Goal: Entertainment & Leisure: Browse casually

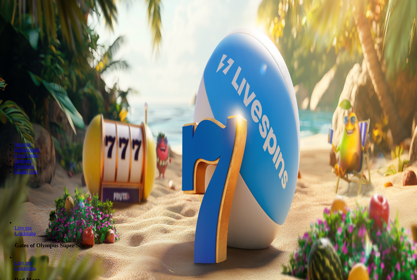
click at [50, 25] on button "Kirjaudu" at bounding box center [42, 22] width 20 height 6
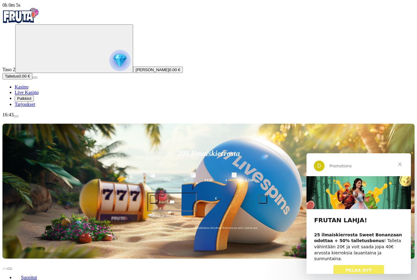
click at [400, 164] on span "Sulje" at bounding box center [400, 164] width 22 height 22
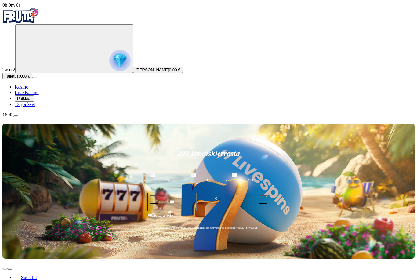
click at [31, 101] on span "Palkkiot" at bounding box center [24, 98] width 14 height 5
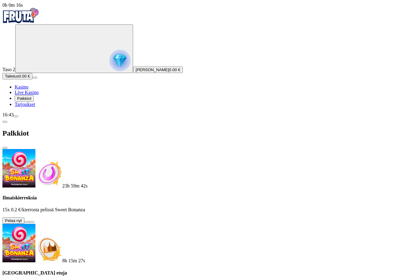
click at [29, 221] on button at bounding box center [26, 222] width 5 height 2
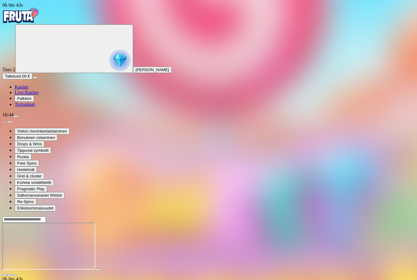
click at [318, 223] on div at bounding box center [208, 247] width 412 height 48
click at [5, 275] on span "close icon" at bounding box center [5, 275] width 0 height 0
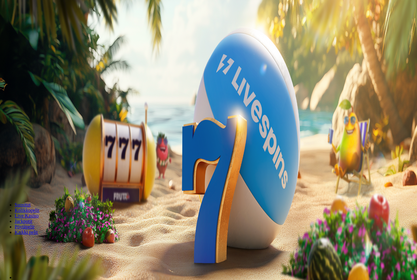
click at [16, 116] on span "menu icon" at bounding box center [16, 116] width 0 height 0
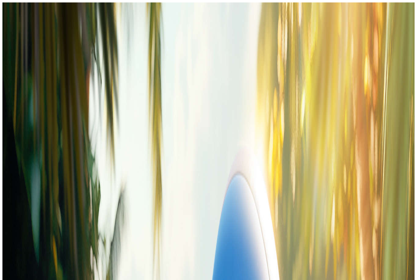
click at [22, 189] on button "Kotiutus" at bounding box center [12, 192] width 20 height 6
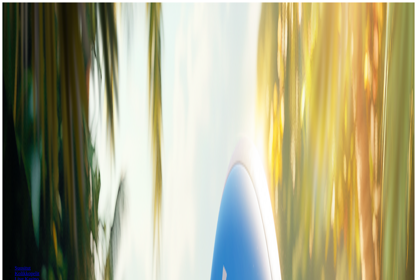
click at [150, 157] on span "Bonukset" at bounding box center [141, 159] width 17 height 5
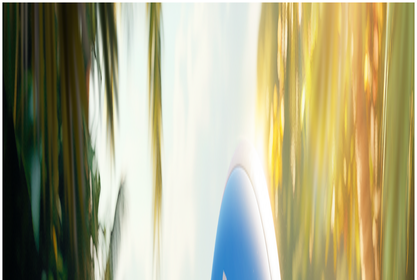
click at [5, 148] on span "close icon" at bounding box center [5, 148] width 0 height 0
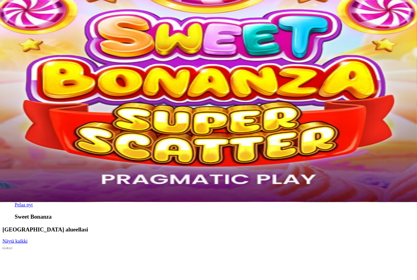
scroll to position [78, 0]
click at [27, 238] on span "Näytä kaikki" at bounding box center [14, 240] width 25 height 5
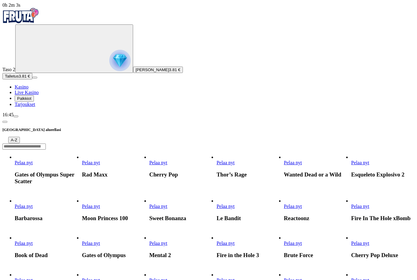
click at [100, 204] on span "Pelaa nyt" at bounding box center [91, 206] width 18 height 5
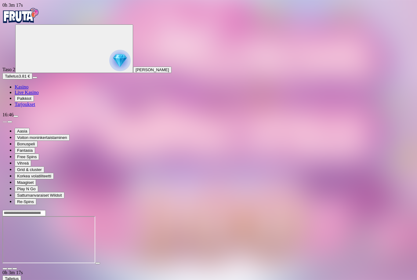
click at [5, 269] on span "close icon" at bounding box center [5, 269] width 0 height 0
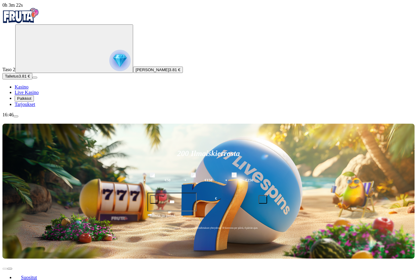
click at [18, 117] on button "menu" at bounding box center [15, 116] width 5 height 2
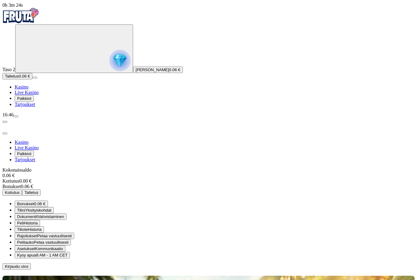
click at [34, 202] on span "Bonukset" at bounding box center [25, 204] width 17 height 5
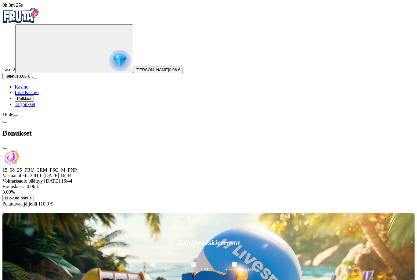
click at [31, 196] on span "Luovuta bonus" at bounding box center [18, 198] width 27 height 5
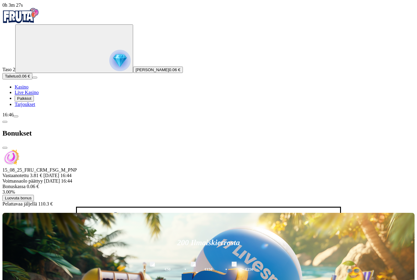
click at [138, 239] on button "Luovuta bonus" at bounding box center [122, 242] width 31 height 6
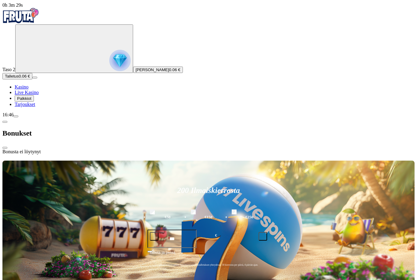
click at [5, 148] on span "close icon" at bounding box center [5, 148] width 0 height 0
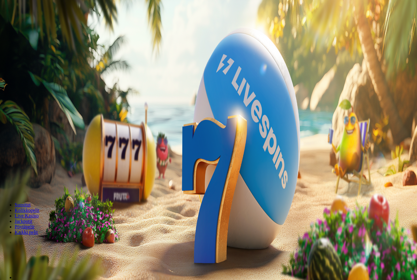
click at [43, 71] on icon "Primary" at bounding box center [64, 48] width 92 height 46
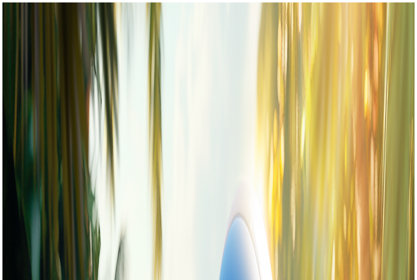
click at [5, 148] on span "close icon" at bounding box center [5, 148] width 0 height 0
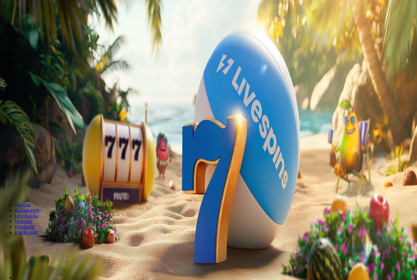
click at [35, 107] on span "Tarjoukset" at bounding box center [25, 104] width 20 height 5
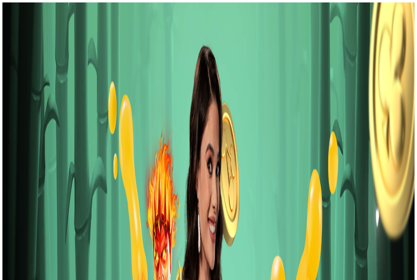
click at [5, 133] on span "close icon" at bounding box center [5, 133] width 0 height 0
